Goal: Check status: Check status

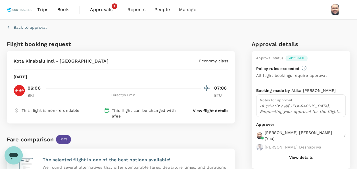
click at [103, 10] on span "Approvals" at bounding box center [104, 9] width 28 height 7
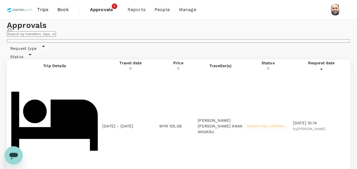
click at [56, 37] on input "text" at bounding box center [31, 33] width 49 height 5
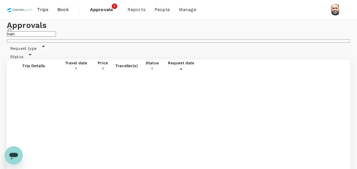
type input "hairi"
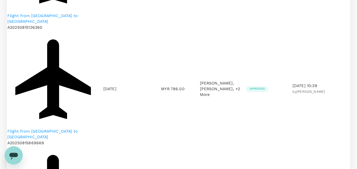
scroll to position [398, 0]
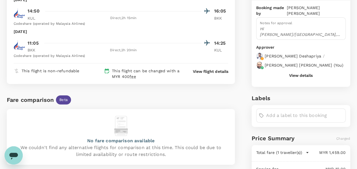
scroll to position [85, 0]
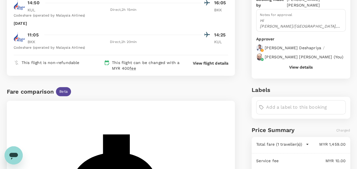
click at [295, 69] on button "View details" at bounding box center [301, 67] width 24 height 5
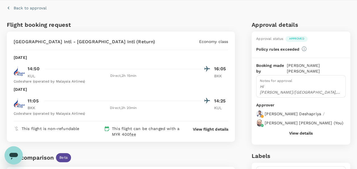
scroll to position [0, 0]
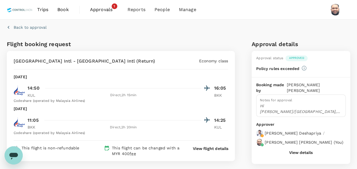
click at [99, 10] on span "Approvals" at bounding box center [104, 9] width 28 height 7
